Goal: Information Seeking & Learning: Learn about a topic

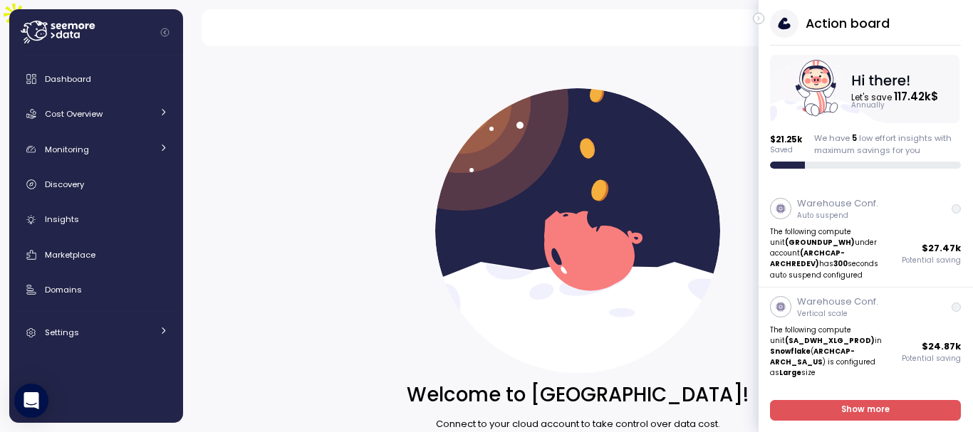
click at [762, 19] on button "button" at bounding box center [758, 18] width 11 height 11
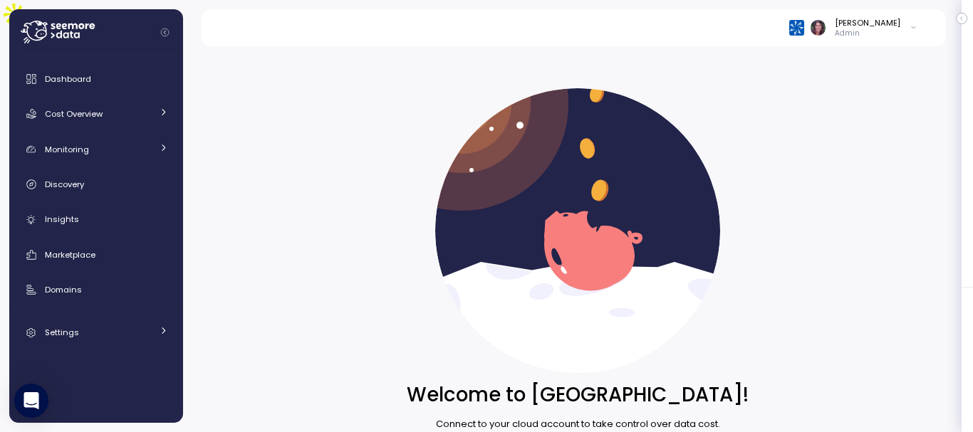
click at [804, 28] on div "Elvire Lukov Admin" at bounding box center [572, 27] width 709 height 37
click at [804, 34] on img at bounding box center [796, 27] width 15 height 15
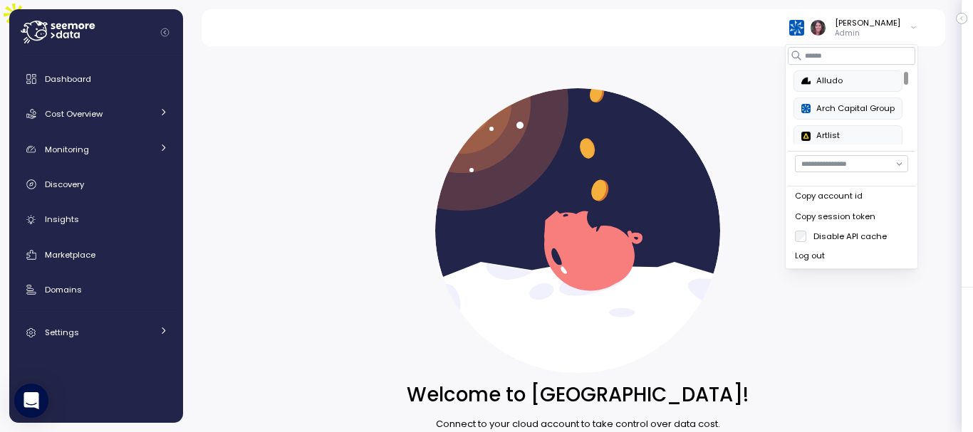
click at [823, 77] on div "Alludo" at bounding box center [847, 81] width 93 height 13
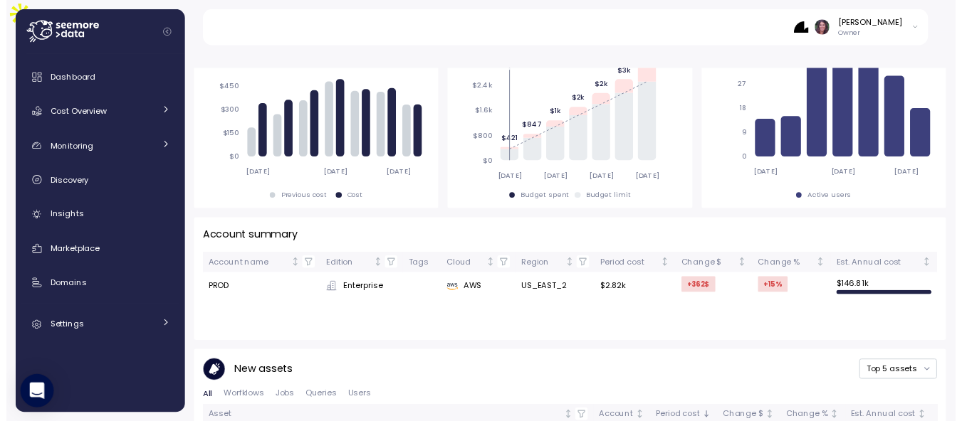
scroll to position [306, 0]
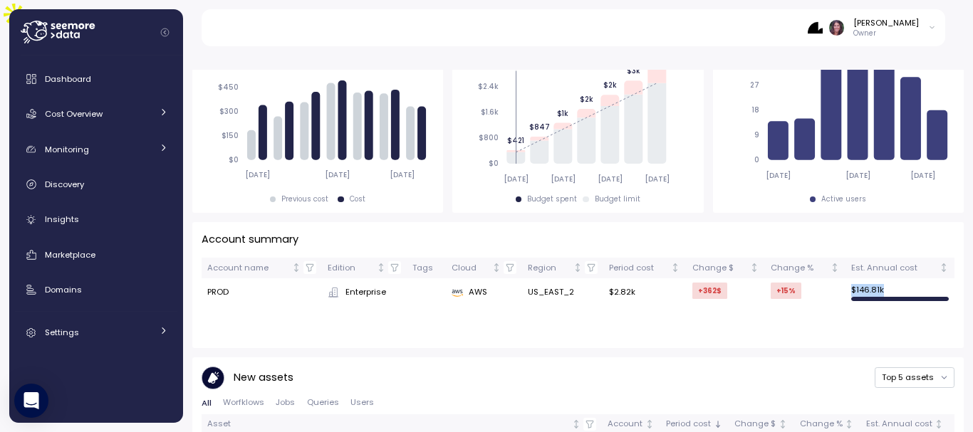
drag, startPoint x: 887, startPoint y: 253, endPoint x: 822, endPoint y: 268, distance: 66.3
click at [822, 278] on tr "PROD Enterprise AWS US_EAST_2 $2.82k +362 $ +15 % $ 146.81k" at bounding box center [577, 292] width 753 height 28
click at [70, 221] on span "Insights" at bounding box center [62, 219] width 34 height 11
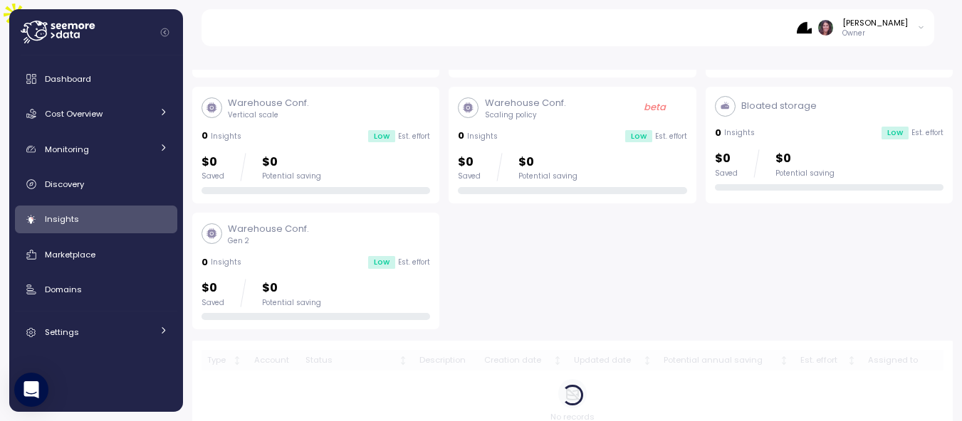
scroll to position [300, 0]
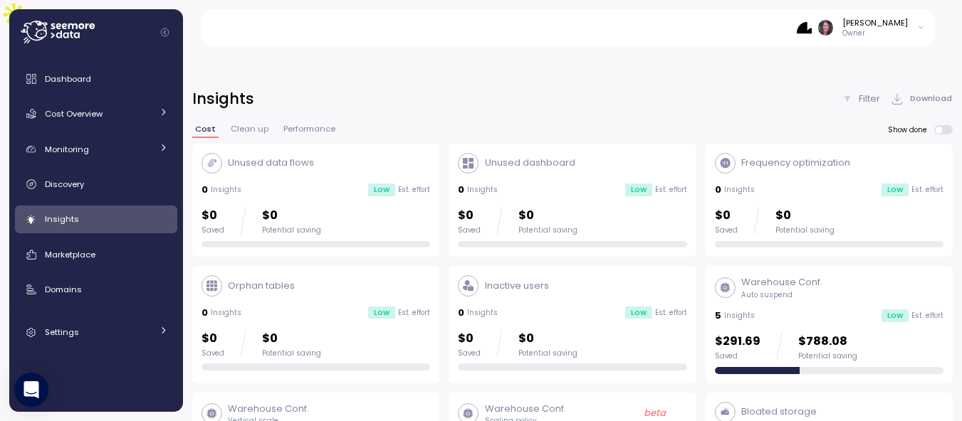
scroll to position [300, 0]
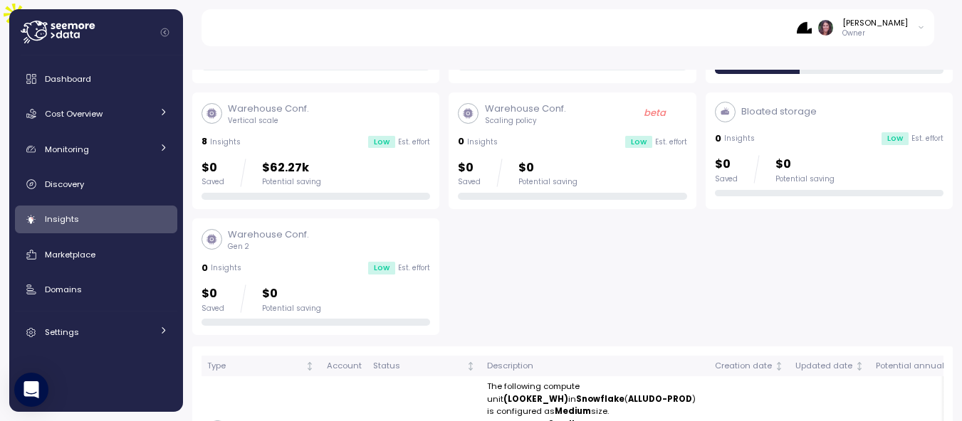
click at [812, 26] on img at bounding box center [804, 27] width 15 height 15
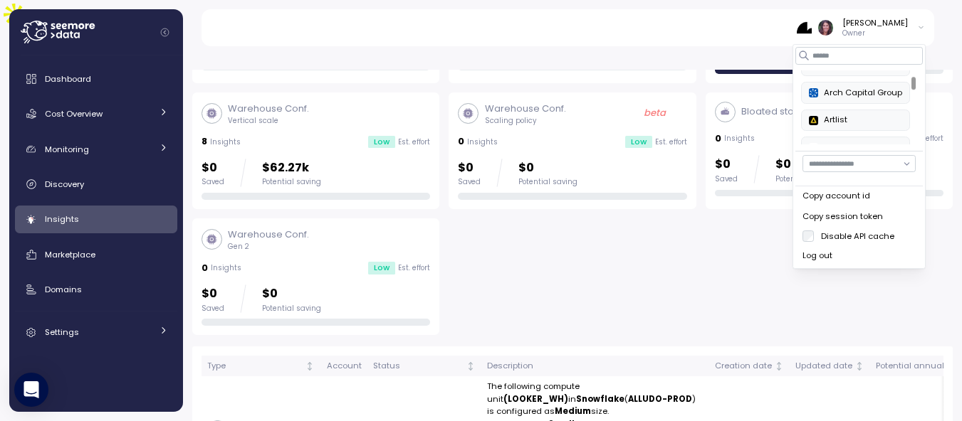
click at [916, 114] on div at bounding box center [913, 107] width 7 height 75
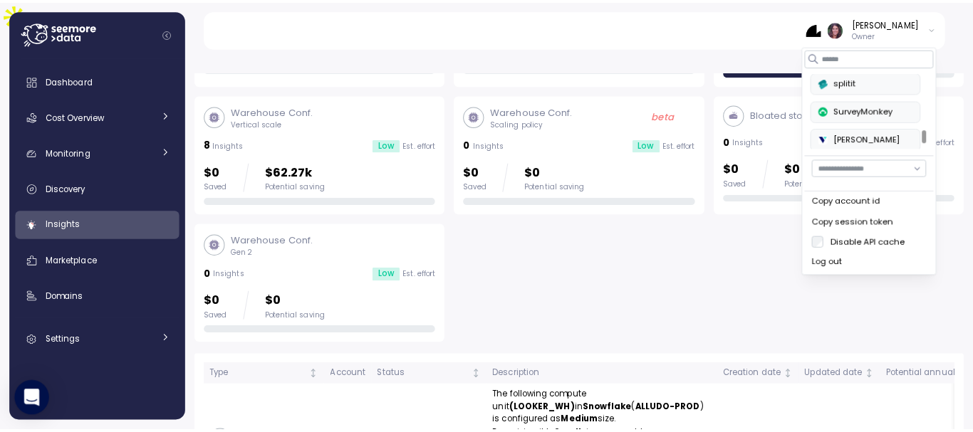
scroll to position [557, 0]
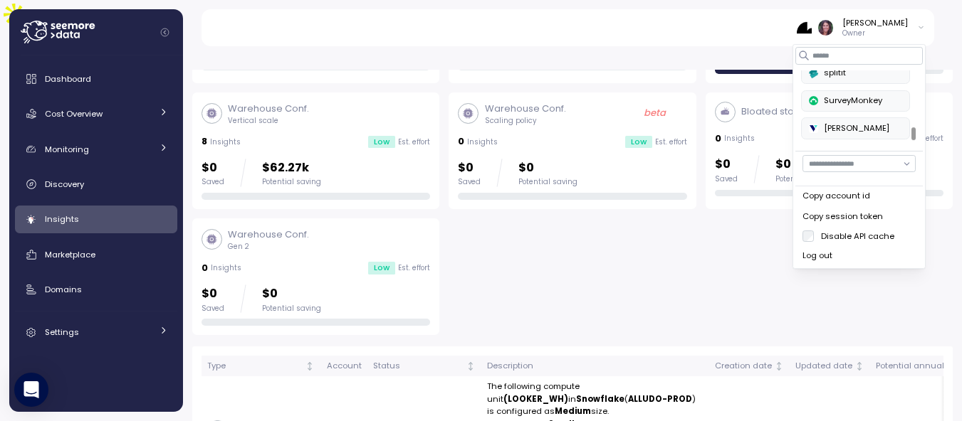
click at [913, 130] on div at bounding box center [913, 133] width 4 height 13
click at [881, 110] on button "SurveyMonkey" at bounding box center [855, 100] width 109 height 21
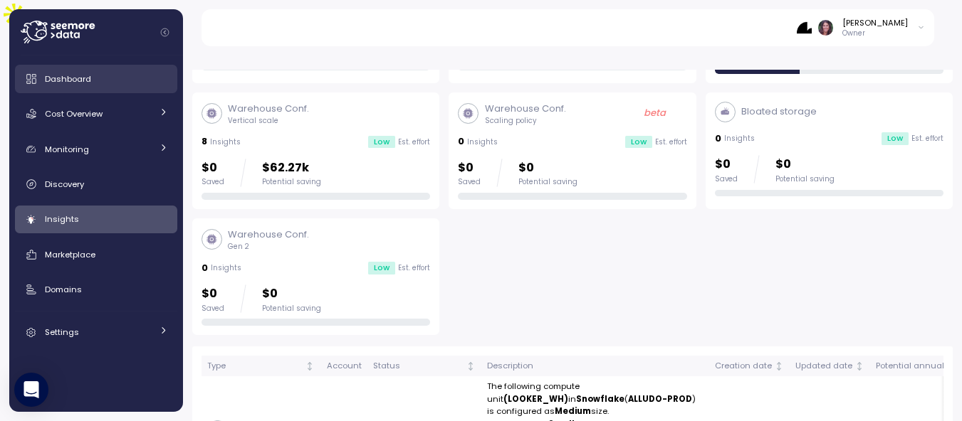
click at [85, 68] on link "Dashboard" at bounding box center [96, 79] width 162 height 28
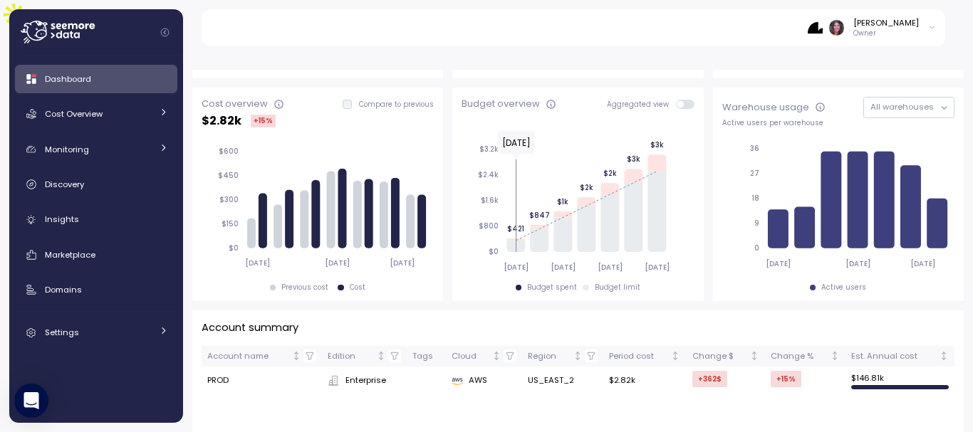
scroll to position [219, 0]
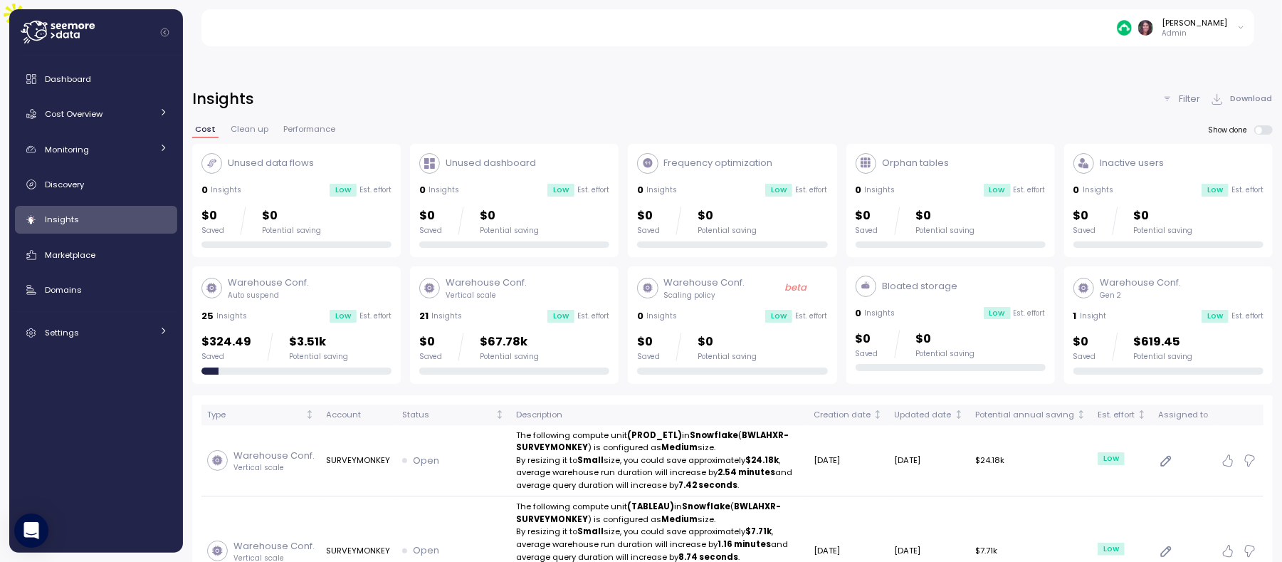
click at [1190, 92] on p "Filter" at bounding box center [1189, 99] width 21 height 14
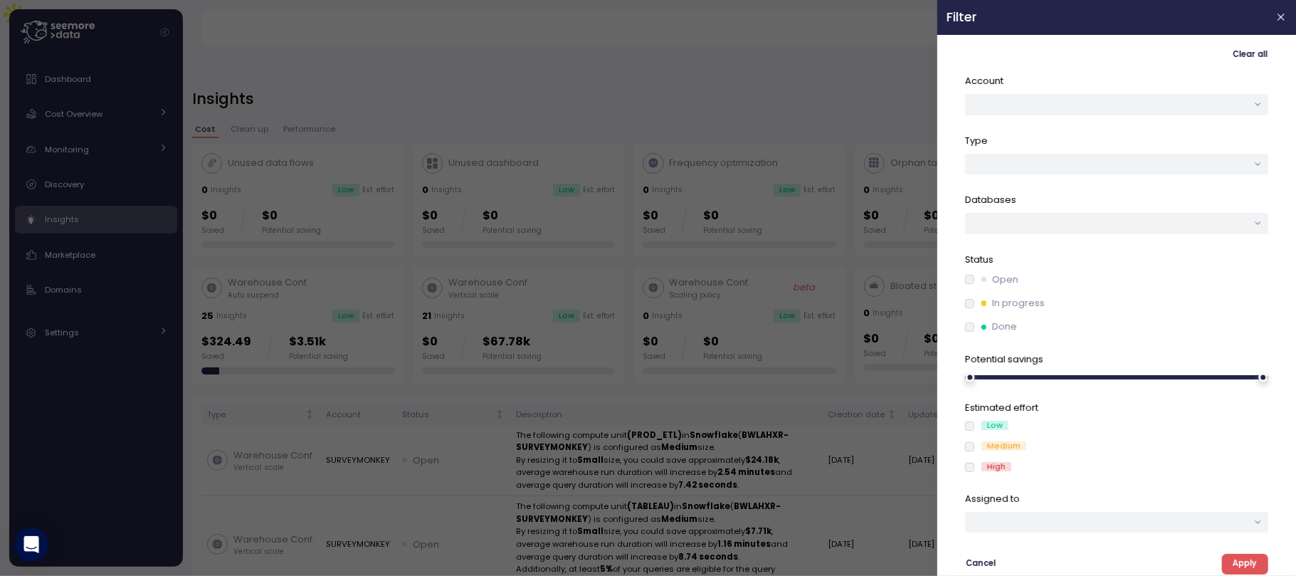
click at [975, 323] on label "Done" at bounding box center [996, 327] width 43 height 14
click at [1244, 565] on span "Apply" at bounding box center [1245, 564] width 24 height 19
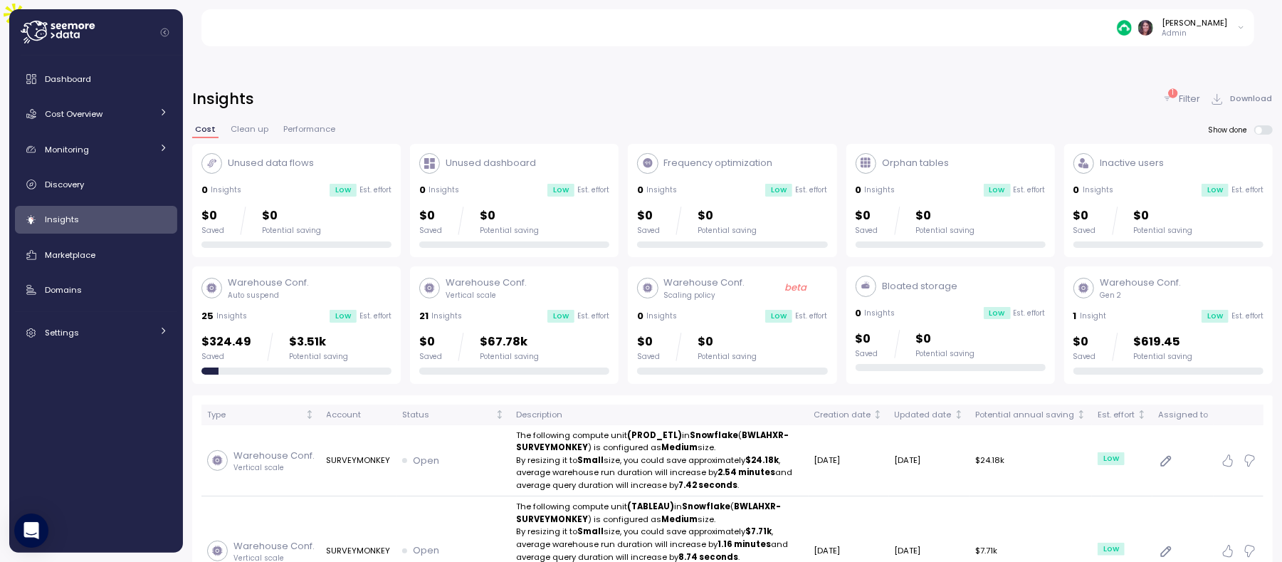
click at [1182, 92] on p "Filter" at bounding box center [1189, 99] width 21 height 14
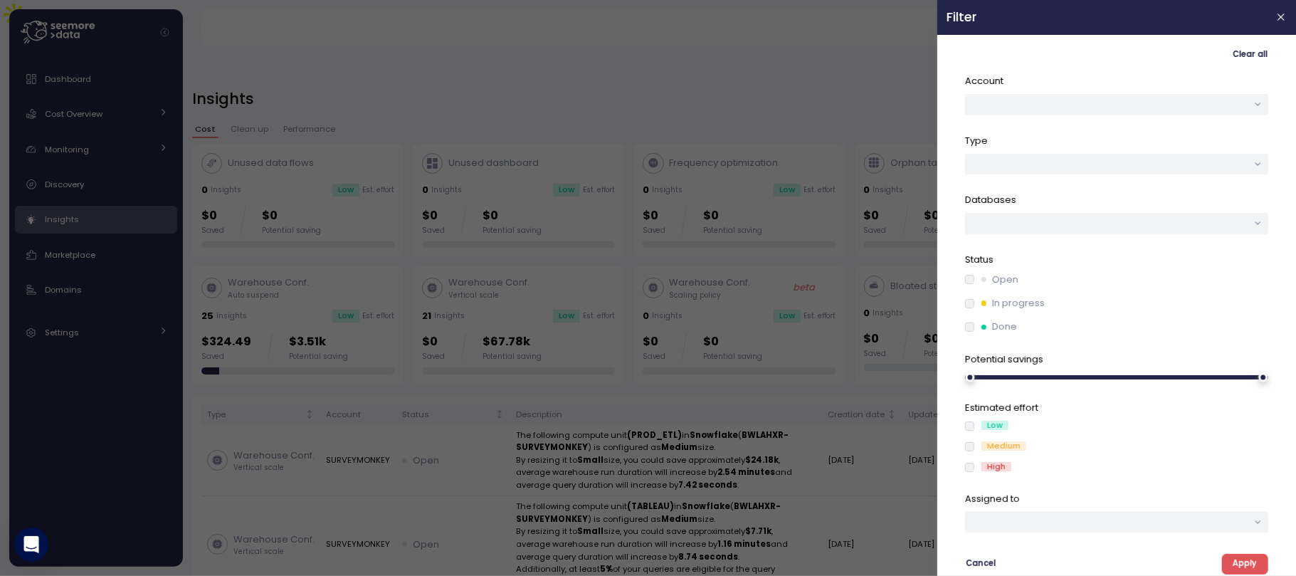
click at [1253, 557] on span "Apply" at bounding box center [1245, 564] width 24 height 19
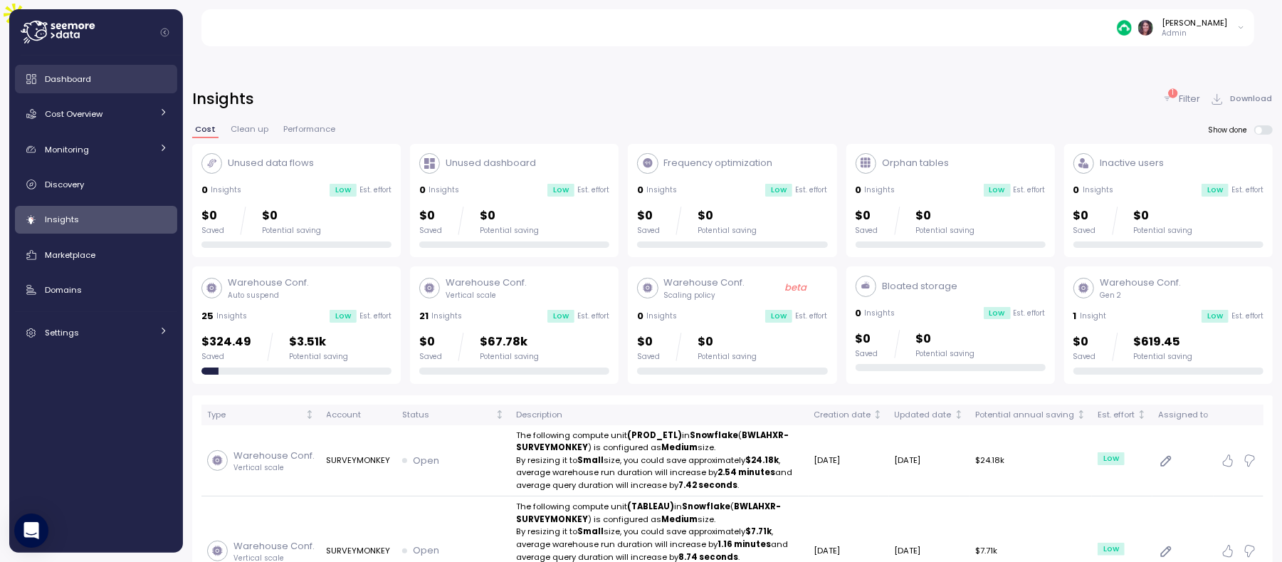
click at [72, 68] on link "Dashboard" at bounding box center [96, 79] width 162 height 28
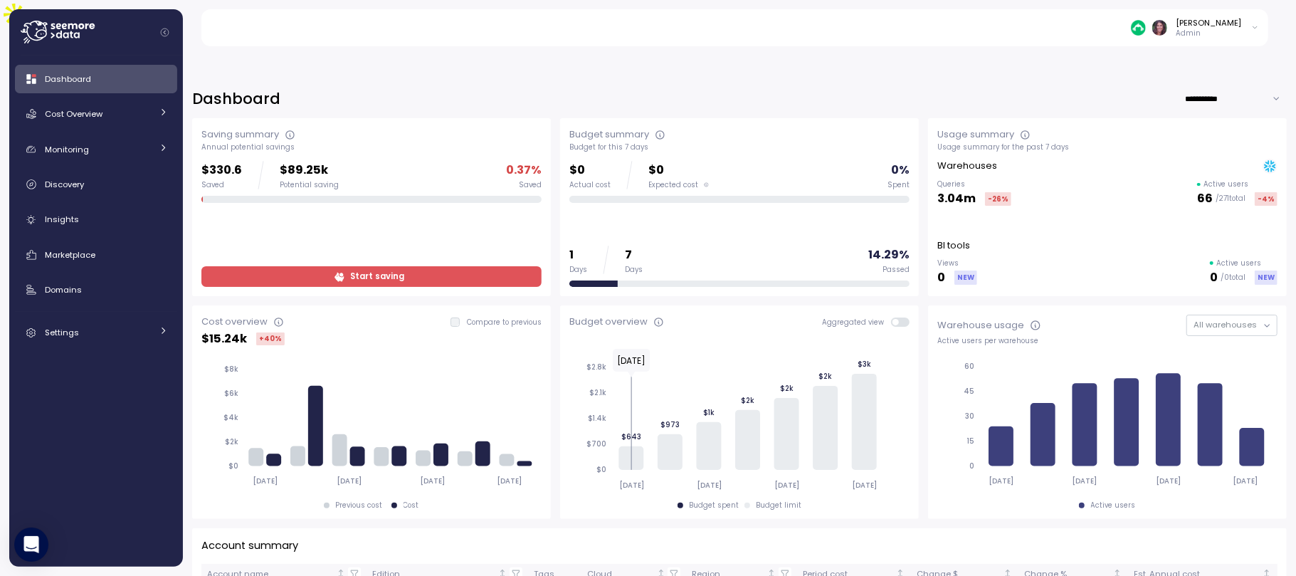
click at [330, 267] on span "Start saving" at bounding box center [370, 276] width 322 height 19
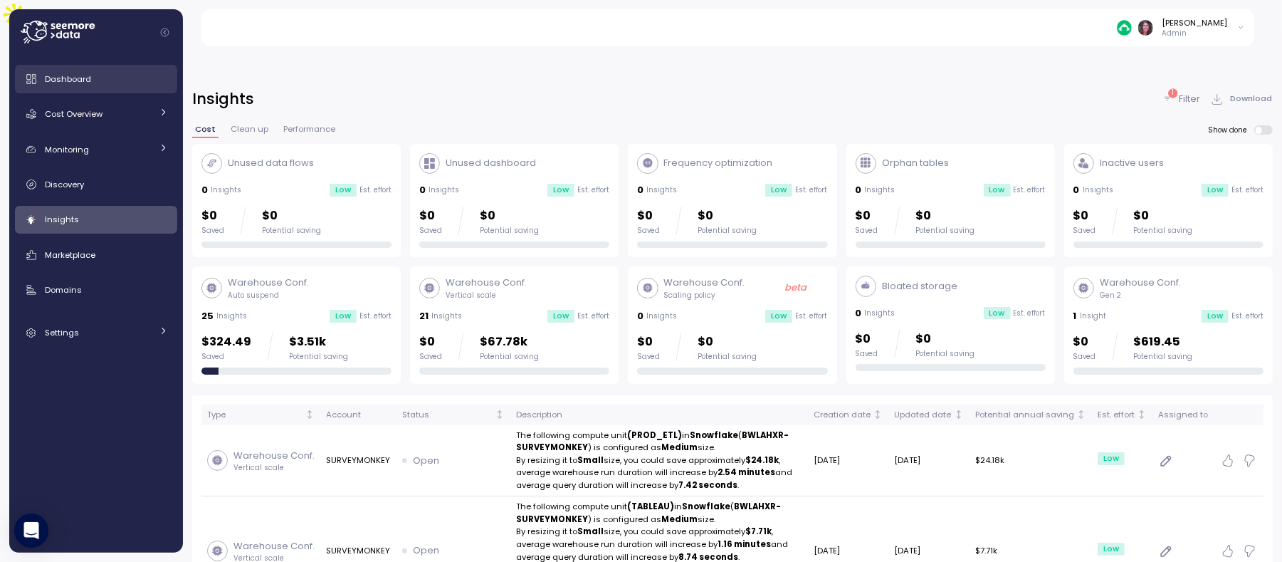
click at [93, 85] on div "Dashboard" at bounding box center [106, 79] width 123 height 14
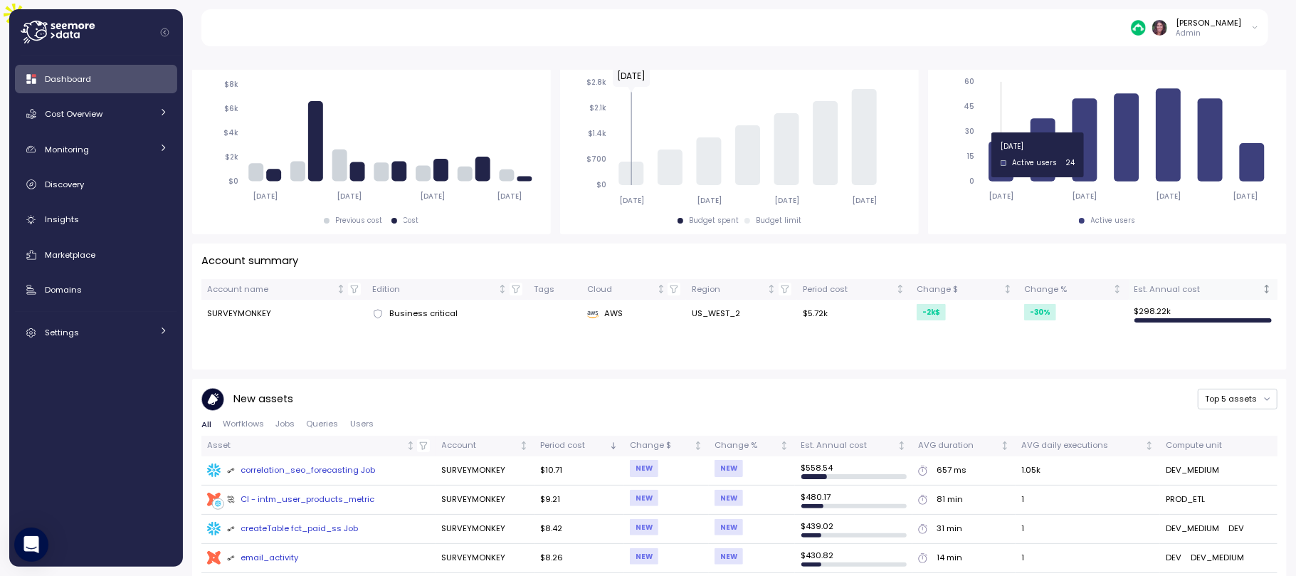
scroll to position [286, 0]
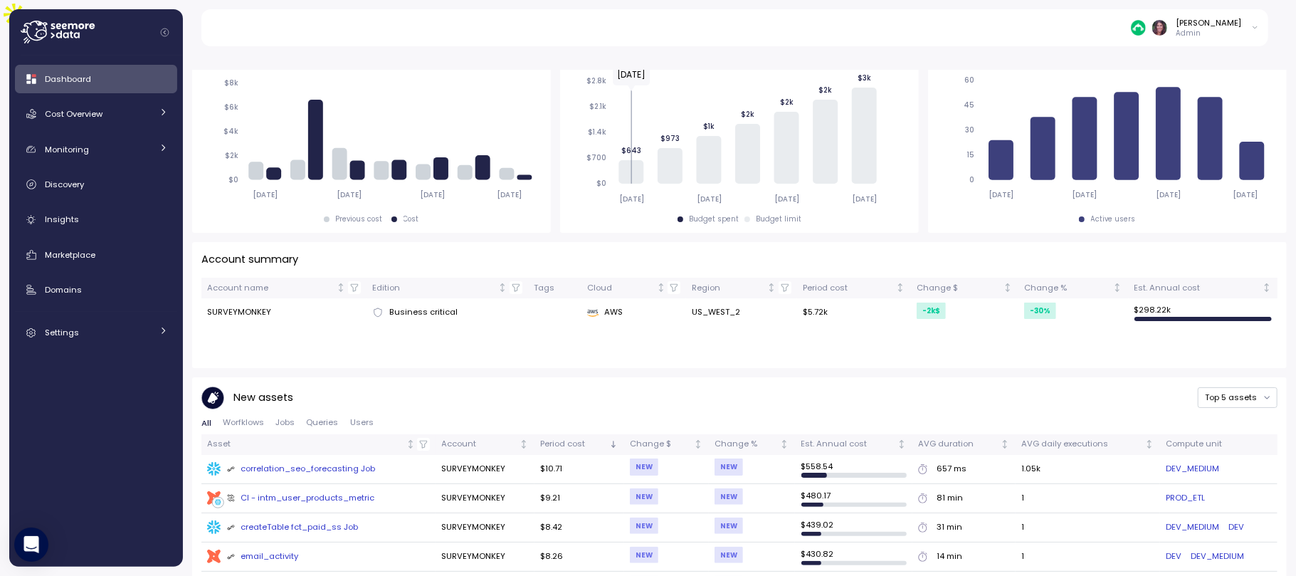
click at [1162, 298] on td "$ 298.22k" at bounding box center [1203, 312] width 149 height 28
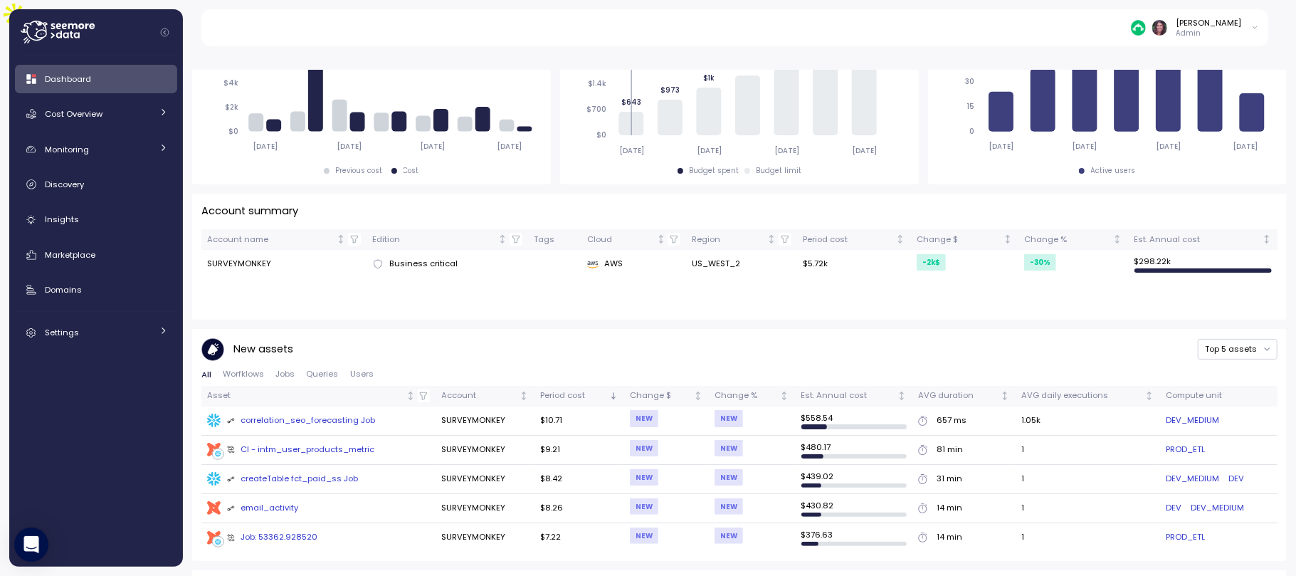
scroll to position [350, 0]
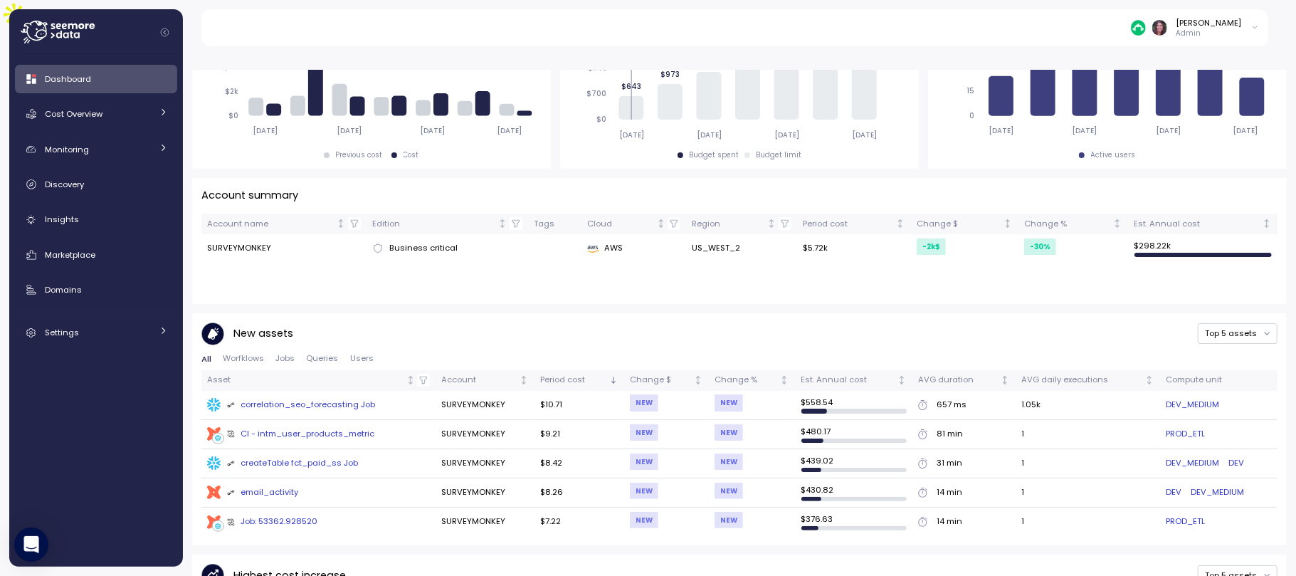
click at [1149, 234] on td "$ 298.22k" at bounding box center [1203, 248] width 149 height 28
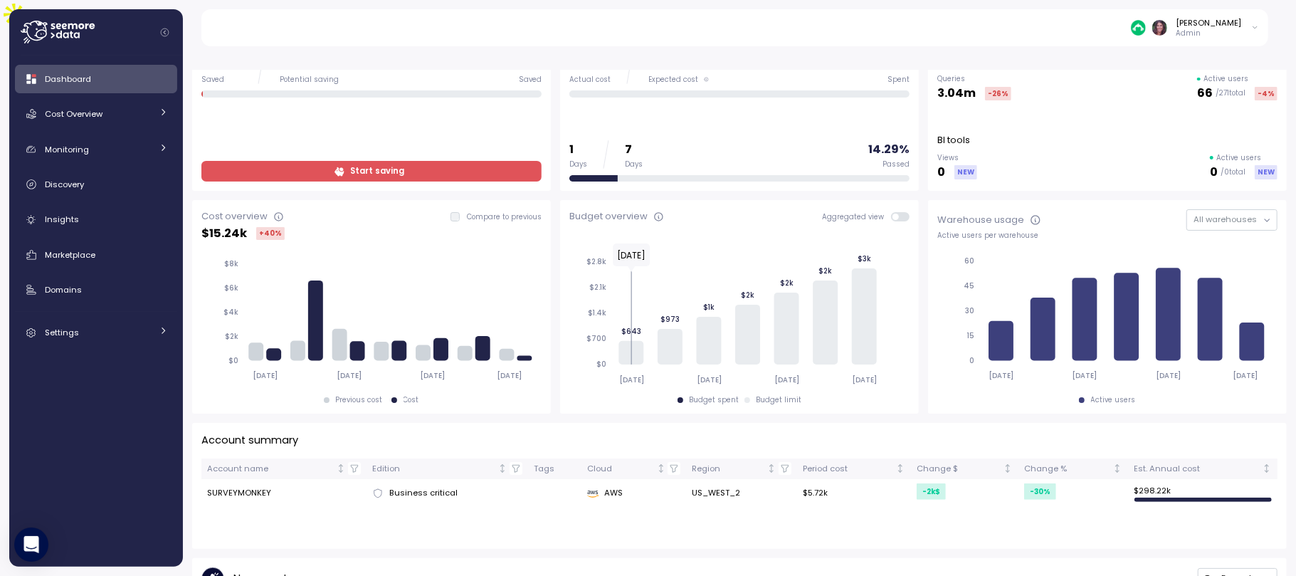
scroll to position [0, 0]
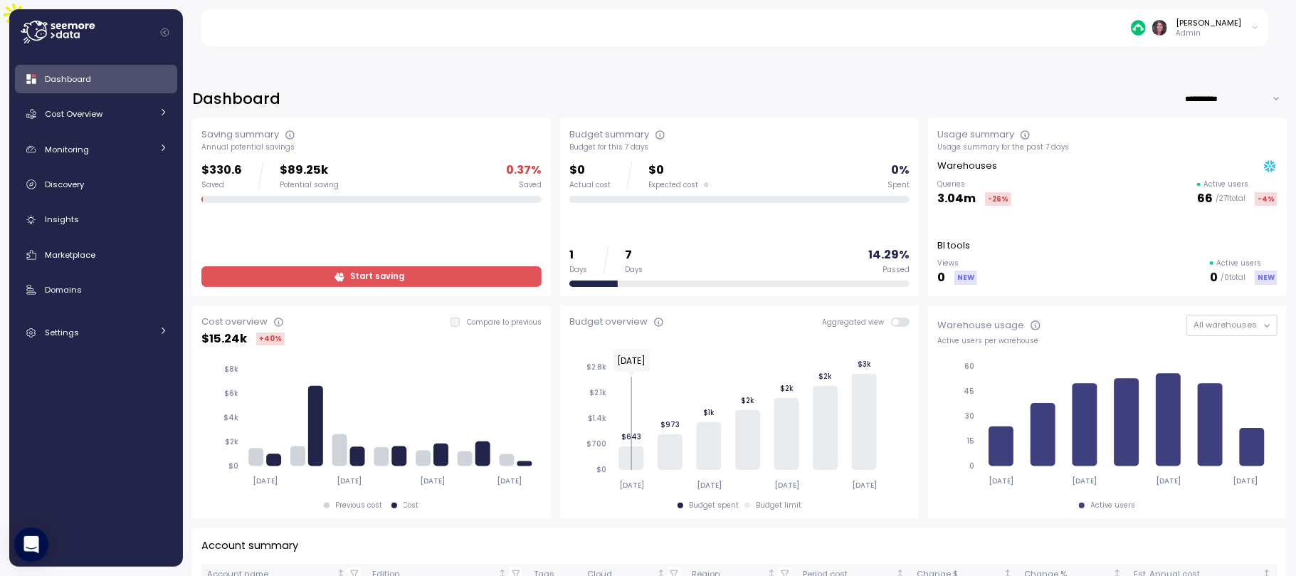
click at [1183, 70] on div "**********" at bounding box center [739, 339] width 1113 height 539
click at [1185, 88] on input "**********" at bounding box center [1236, 98] width 103 height 21
type input "*********"
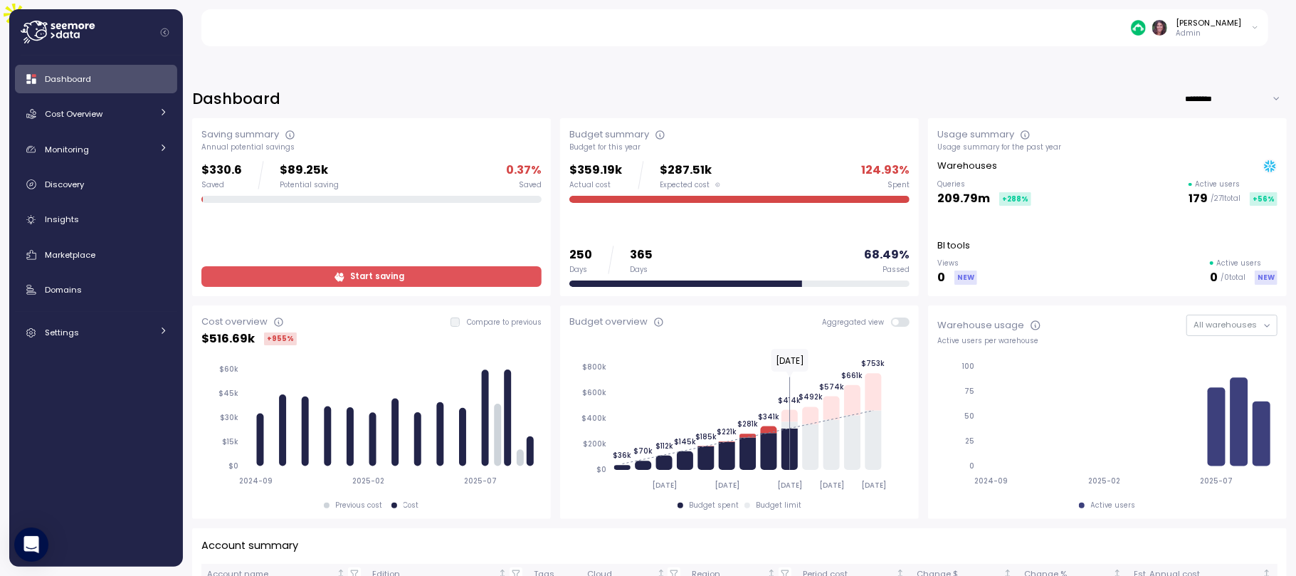
click at [1146, 20] on img at bounding box center [1138, 27] width 15 height 15
click at [1066, 33] on div "Elvire Lukov Admin" at bounding box center [744, 27] width 1052 height 37
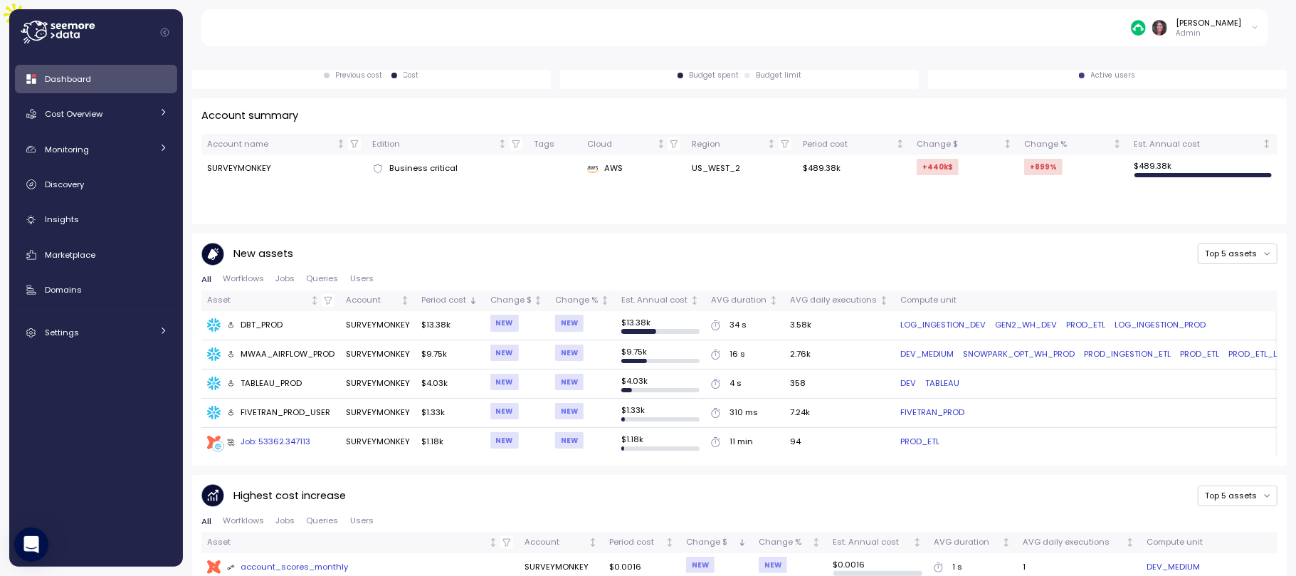
scroll to position [431, 0]
click at [95, 108] on span "Cost Overview" at bounding box center [74, 113] width 58 height 11
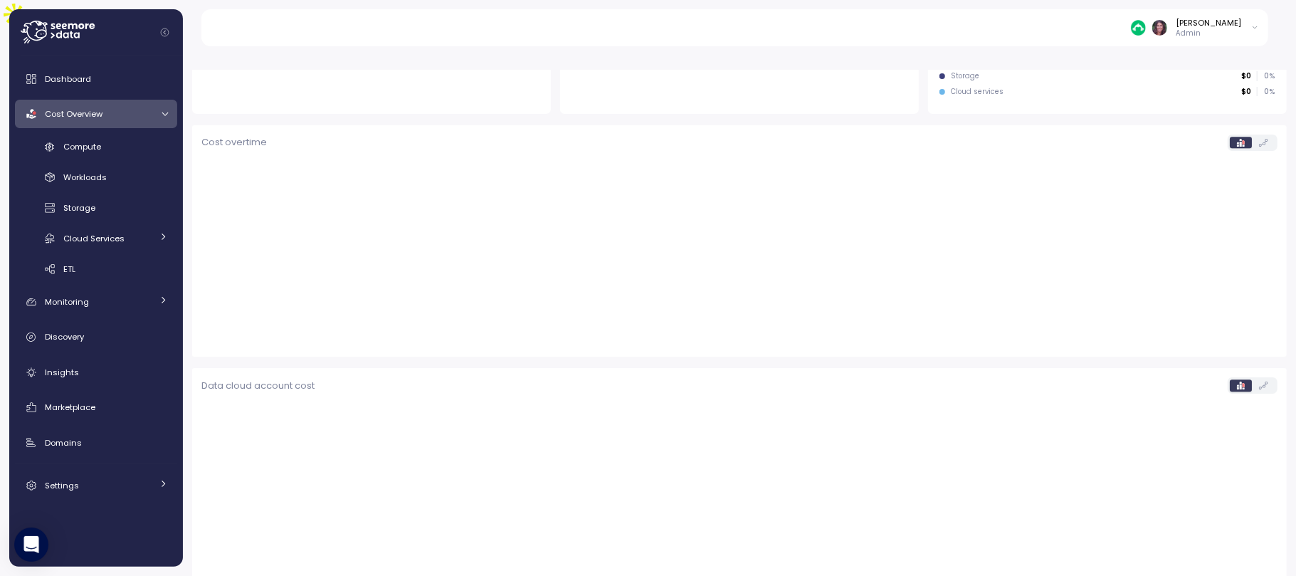
scroll to position [312, 0]
click at [101, 140] on div "Compute" at bounding box center [115, 147] width 105 height 14
click at [80, 115] on span "Cost Overview" at bounding box center [74, 113] width 58 height 11
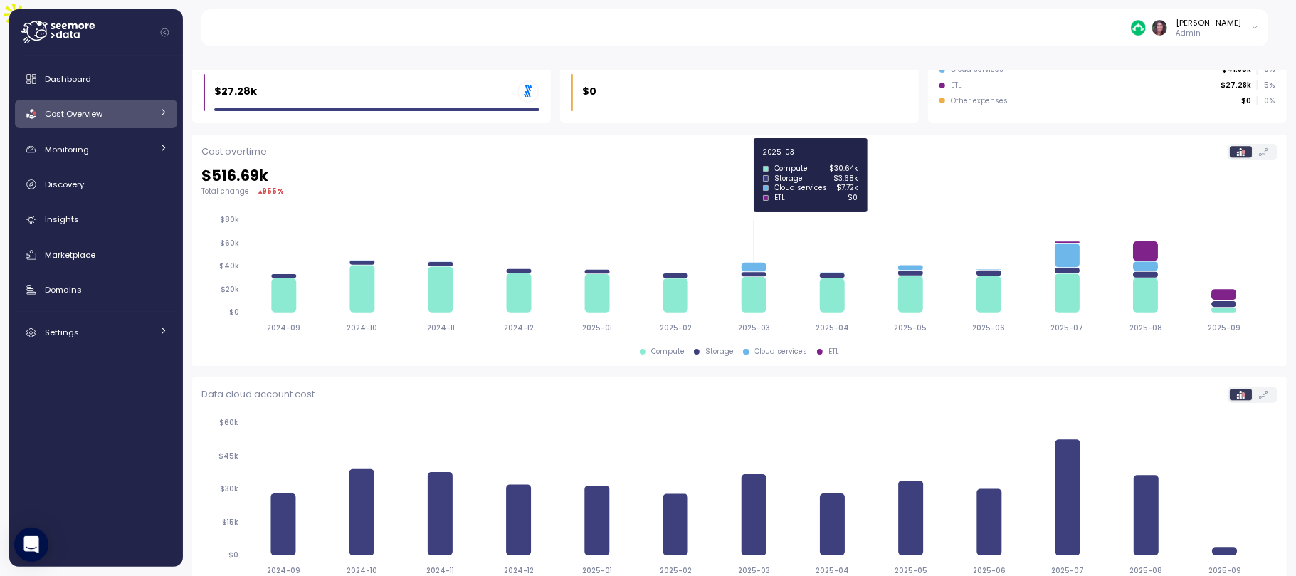
scroll to position [320, 0]
